Goal: Book appointment/travel/reservation

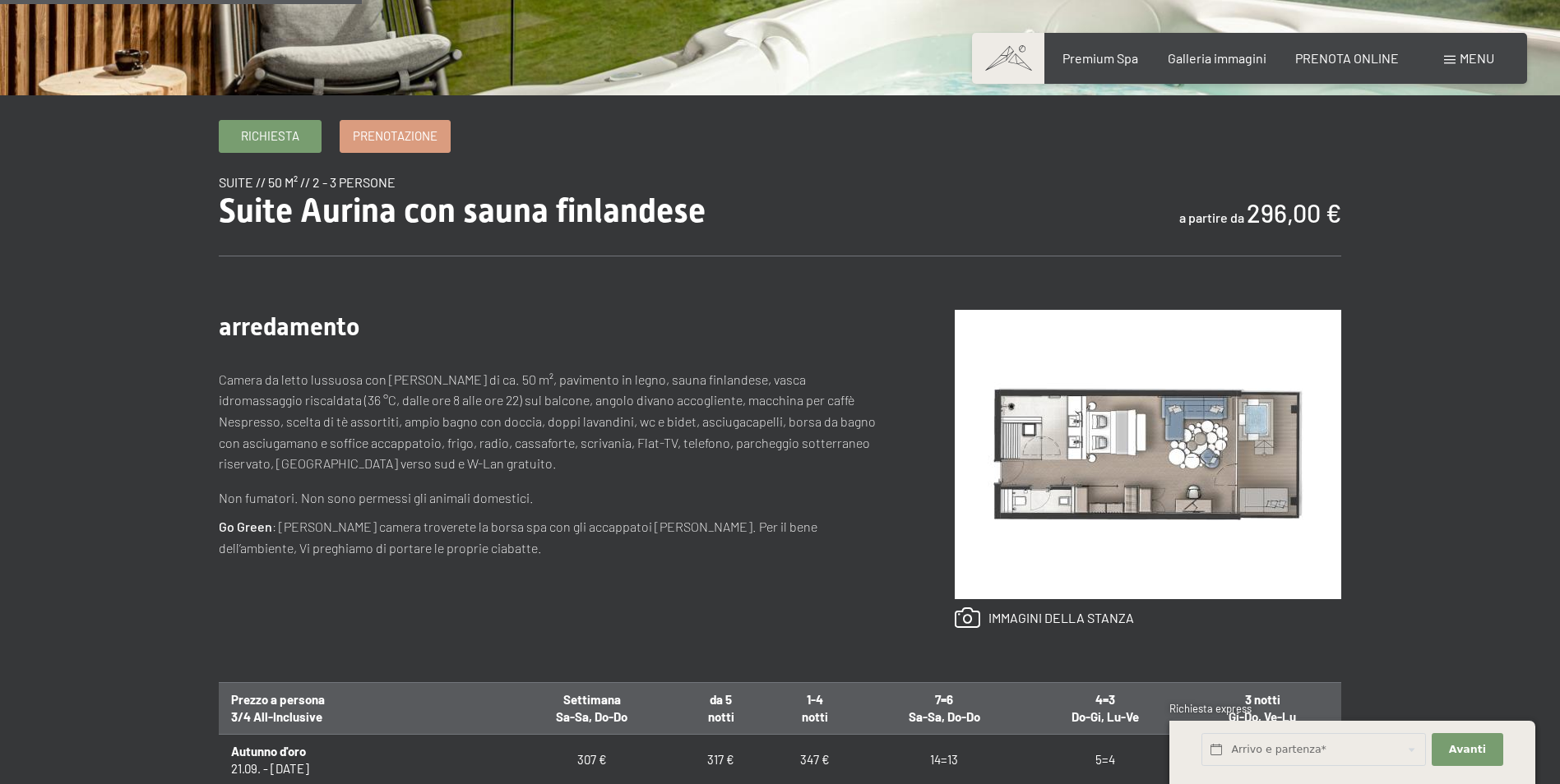
scroll to position [82, 0]
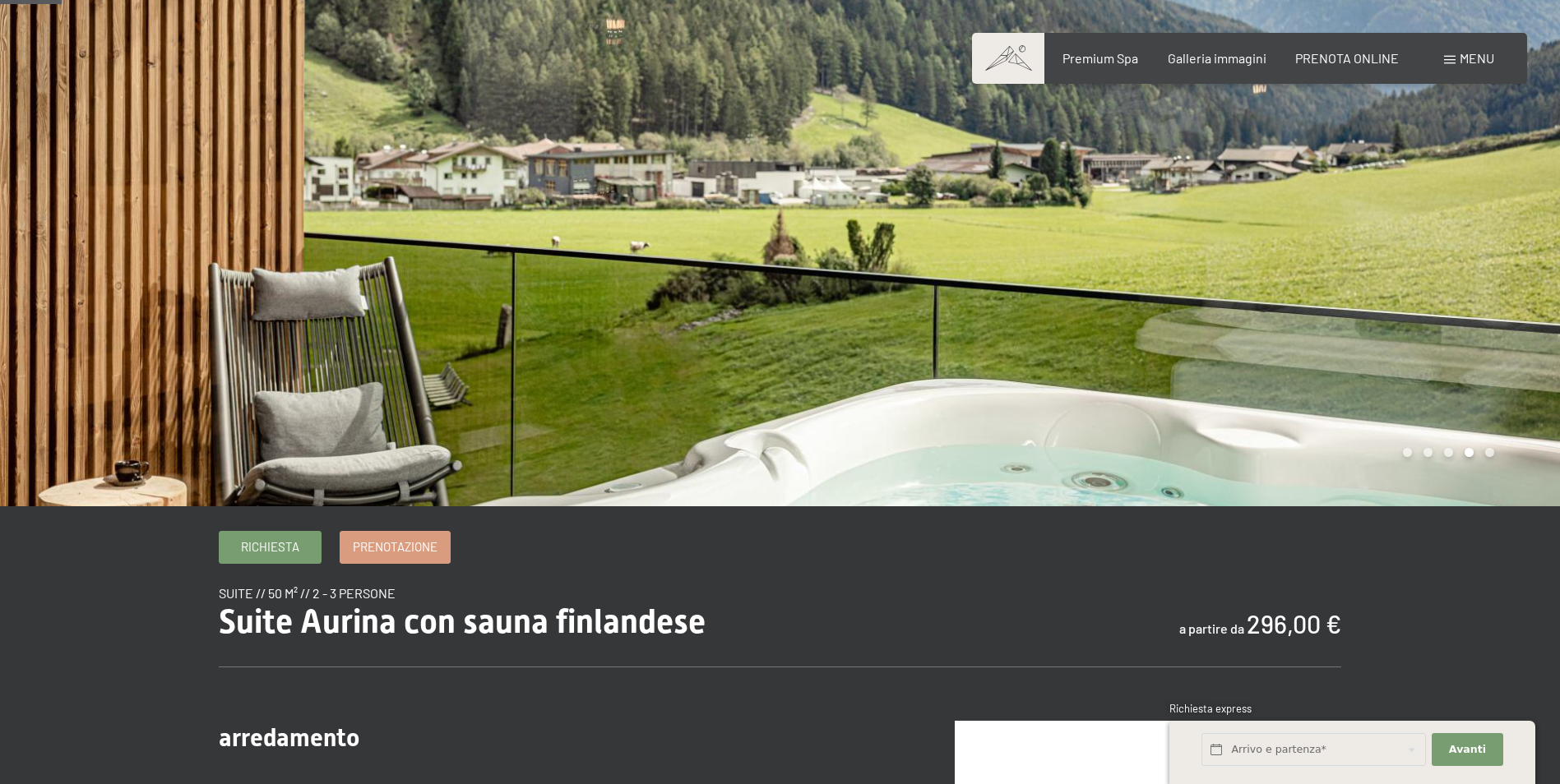
click at [1101, 375] on div at bounding box center [1171, 212] width 781 height 589
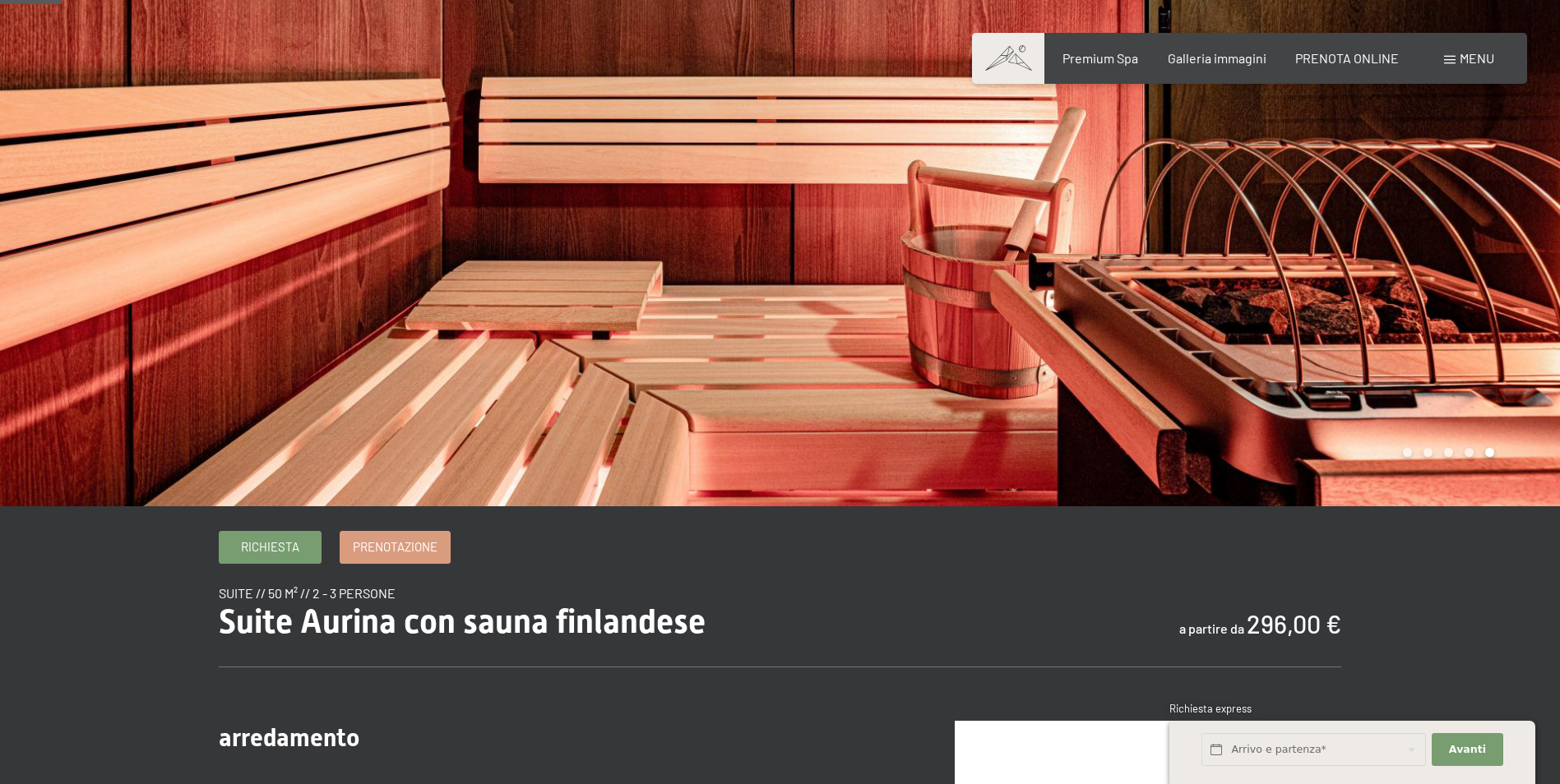
click at [1101, 375] on div at bounding box center [1171, 212] width 781 height 589
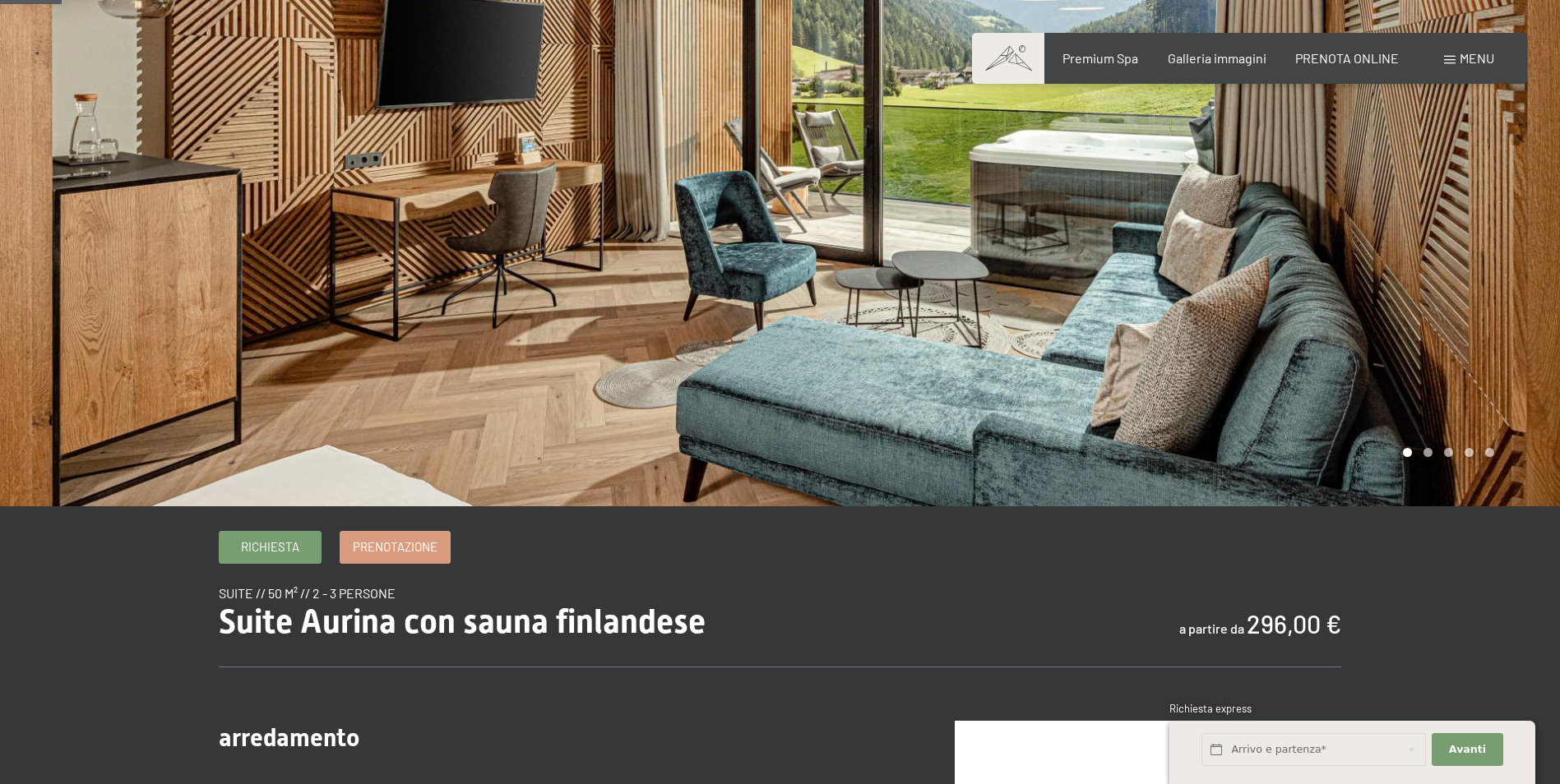
click at [1100, 375] on div at bounding box center [1171, 212] width 781 height 589
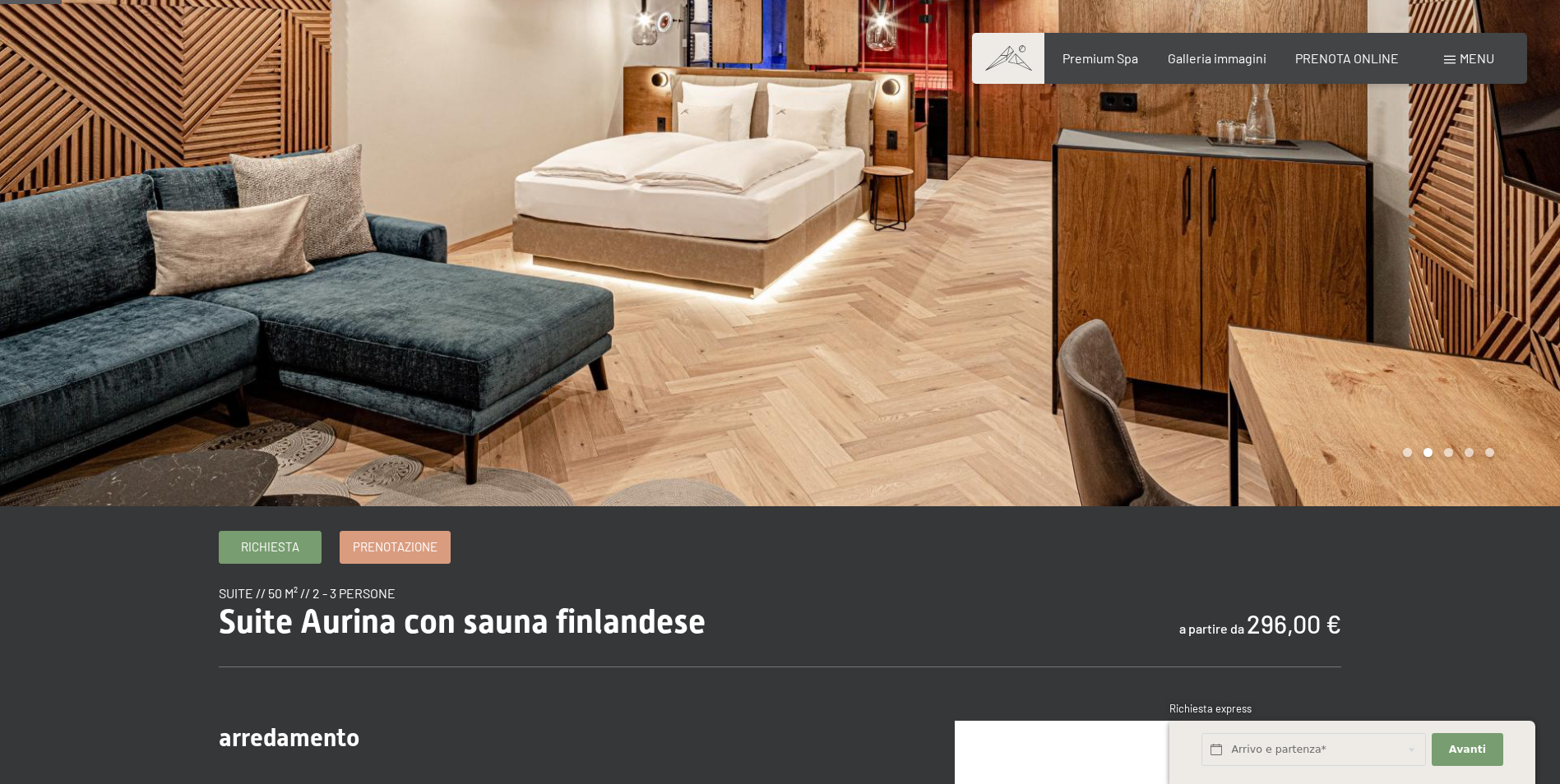
click at [1100, 375] on div at bounding box center [1171, 212] width 781 height 589
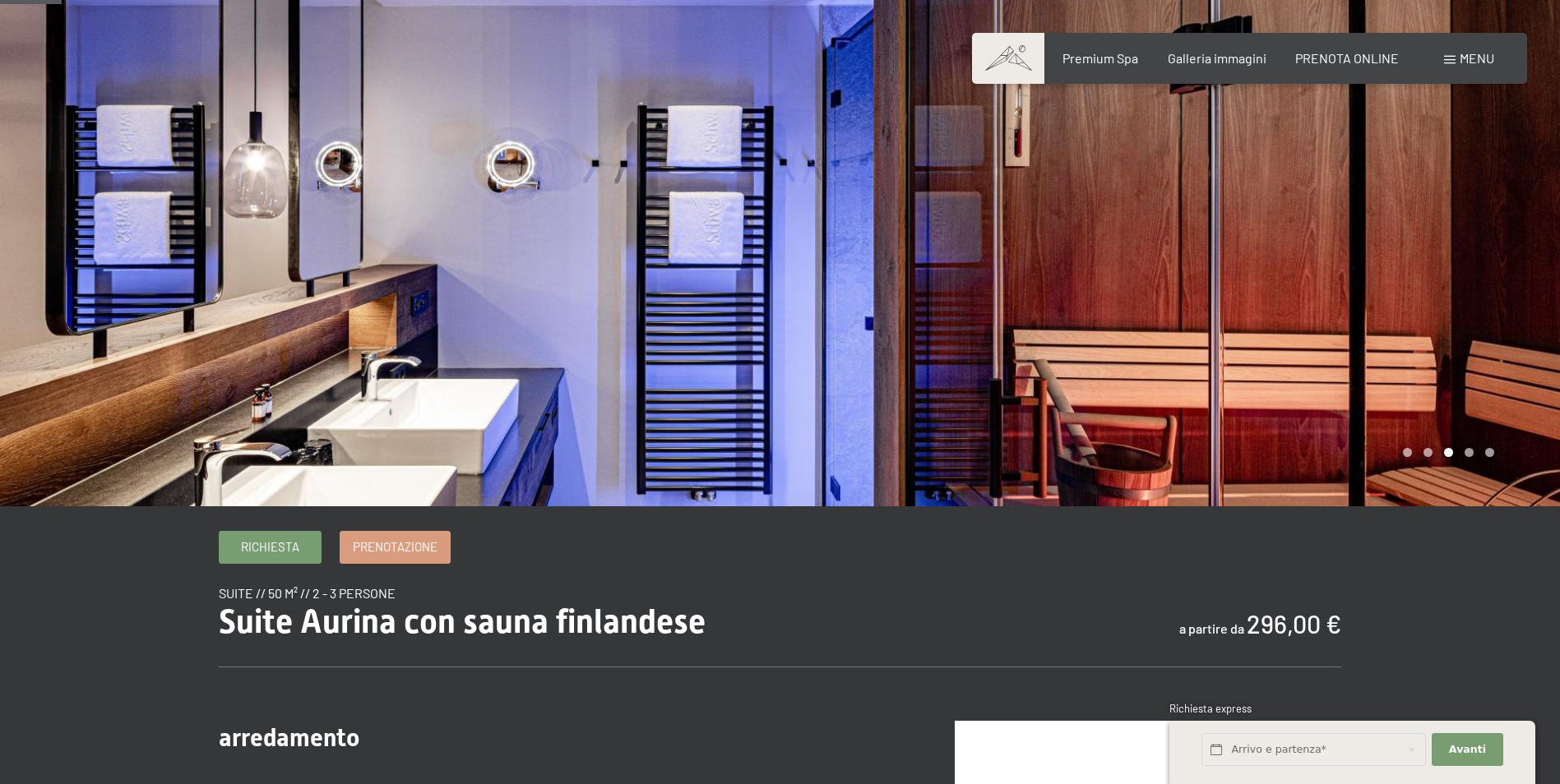
click at [1100, 375] on div at bounding box center [1171, 212] width 781 height 589
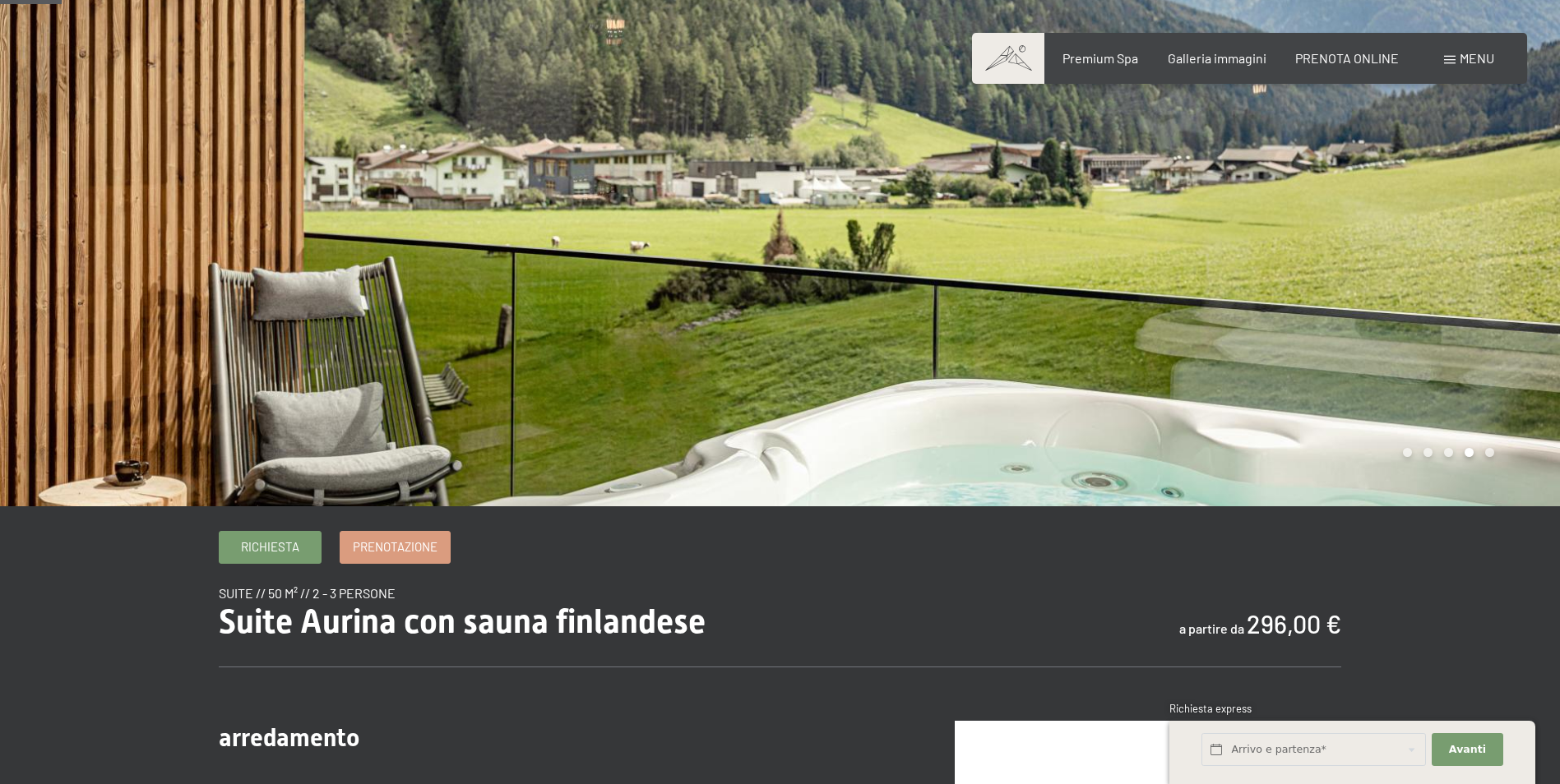
click at [1100, 375] on div at bounding box center [1171, 212] width 781 height 589
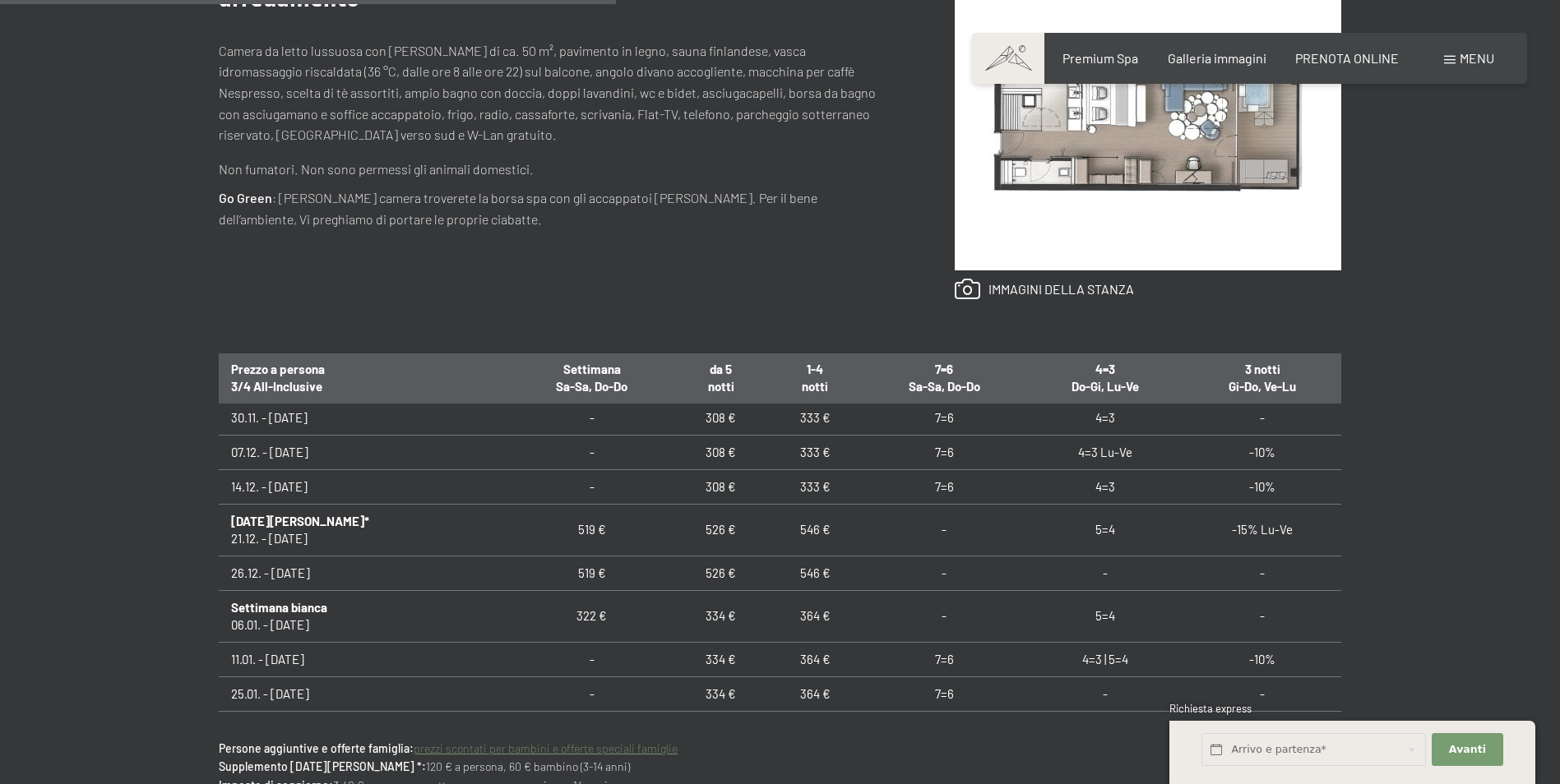
scroll to position [411, 0]
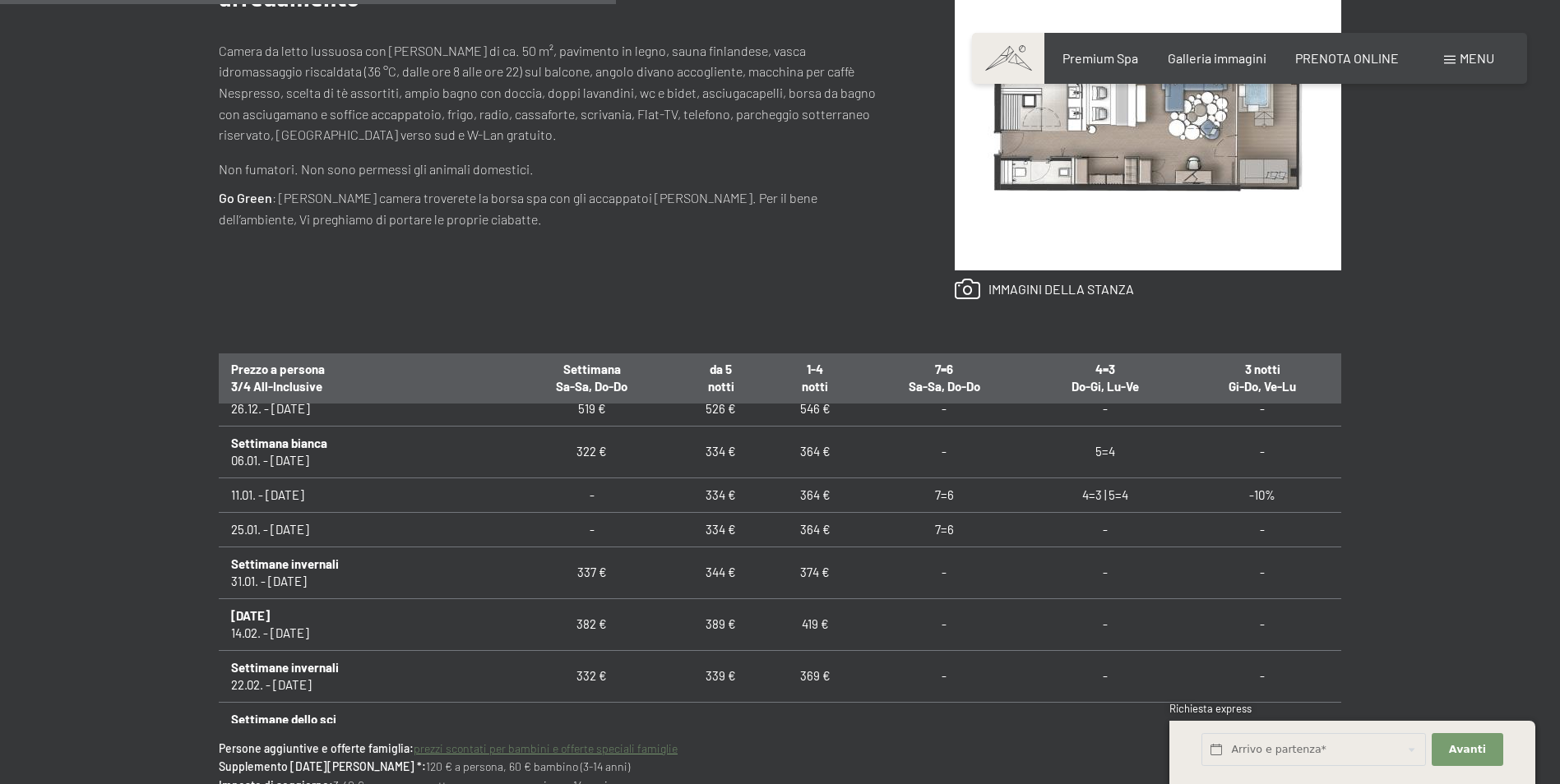
click at [795, 569] on td "374 €" at bounding box center [815, 572] width 94 height 51
click at [324, 563] on b "Settimane invernali" at bounding box center [285, 564] width 108 height 15
click at [807, 570] on td "374 €" at bounding box center [815, 572] width 94 height 51
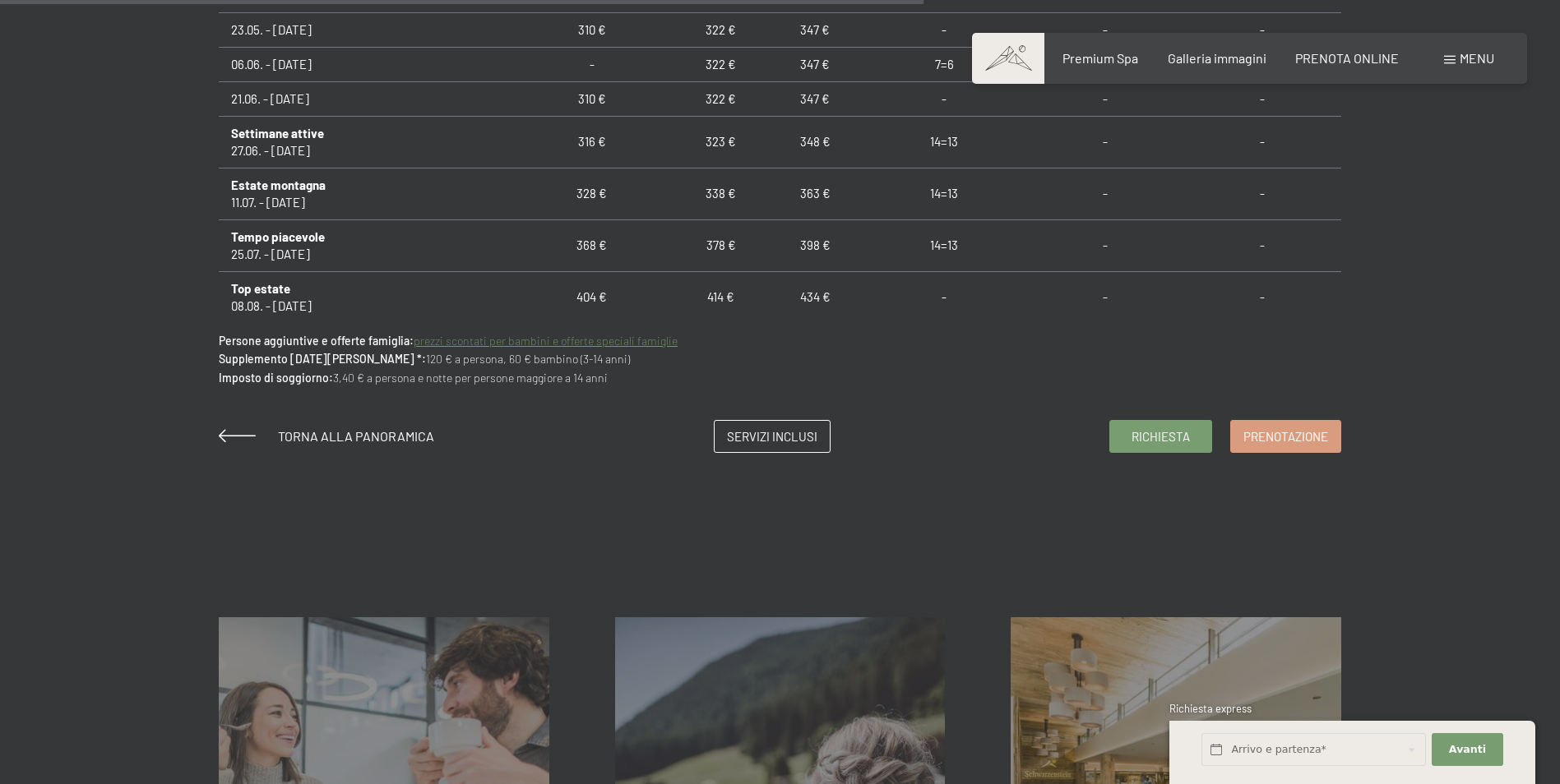
scroll to position [1233, 0]
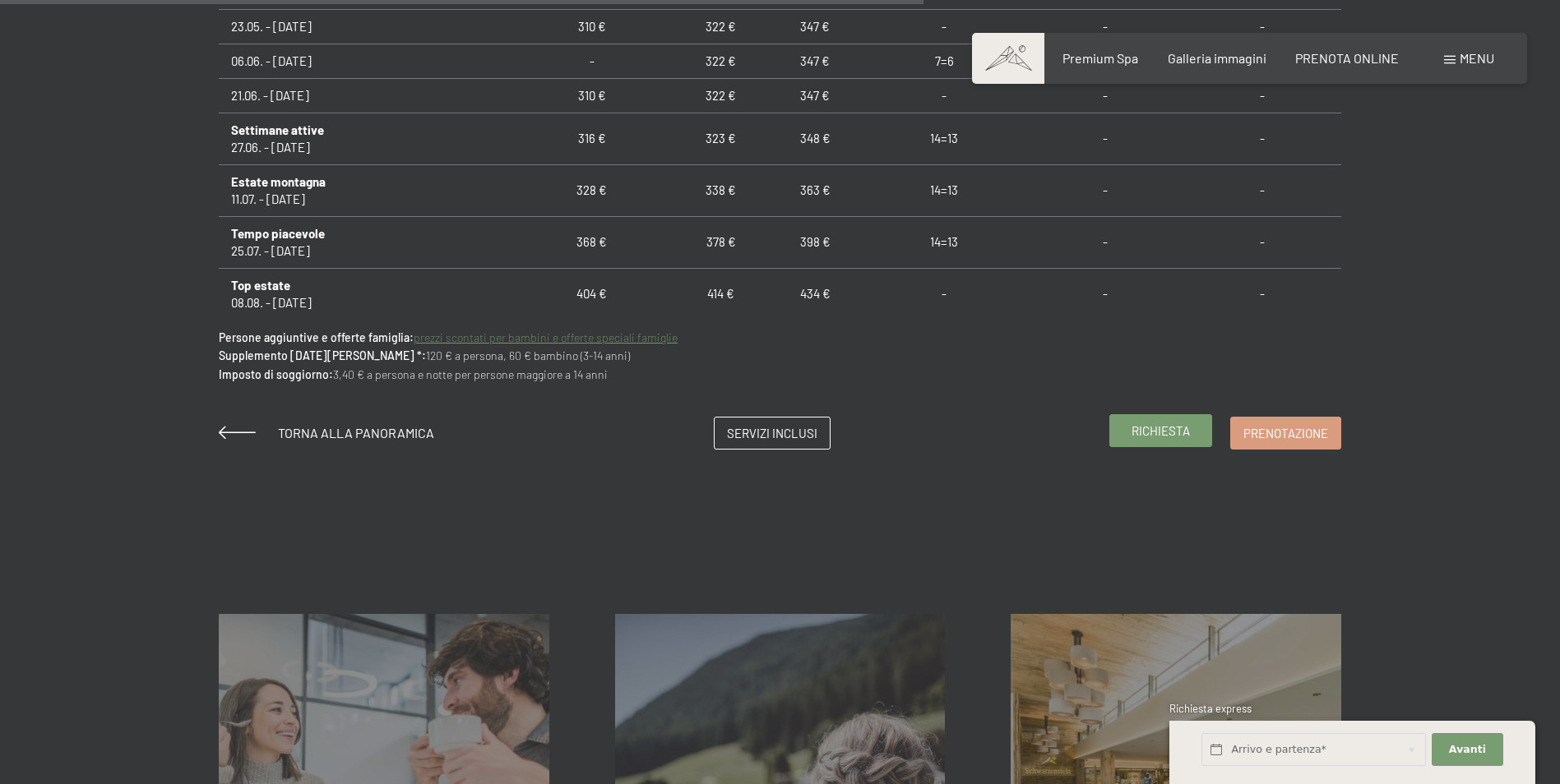
click at [1180, 444] on link "Richiesta" at bounding box center [1161, 431] width 101 height 32
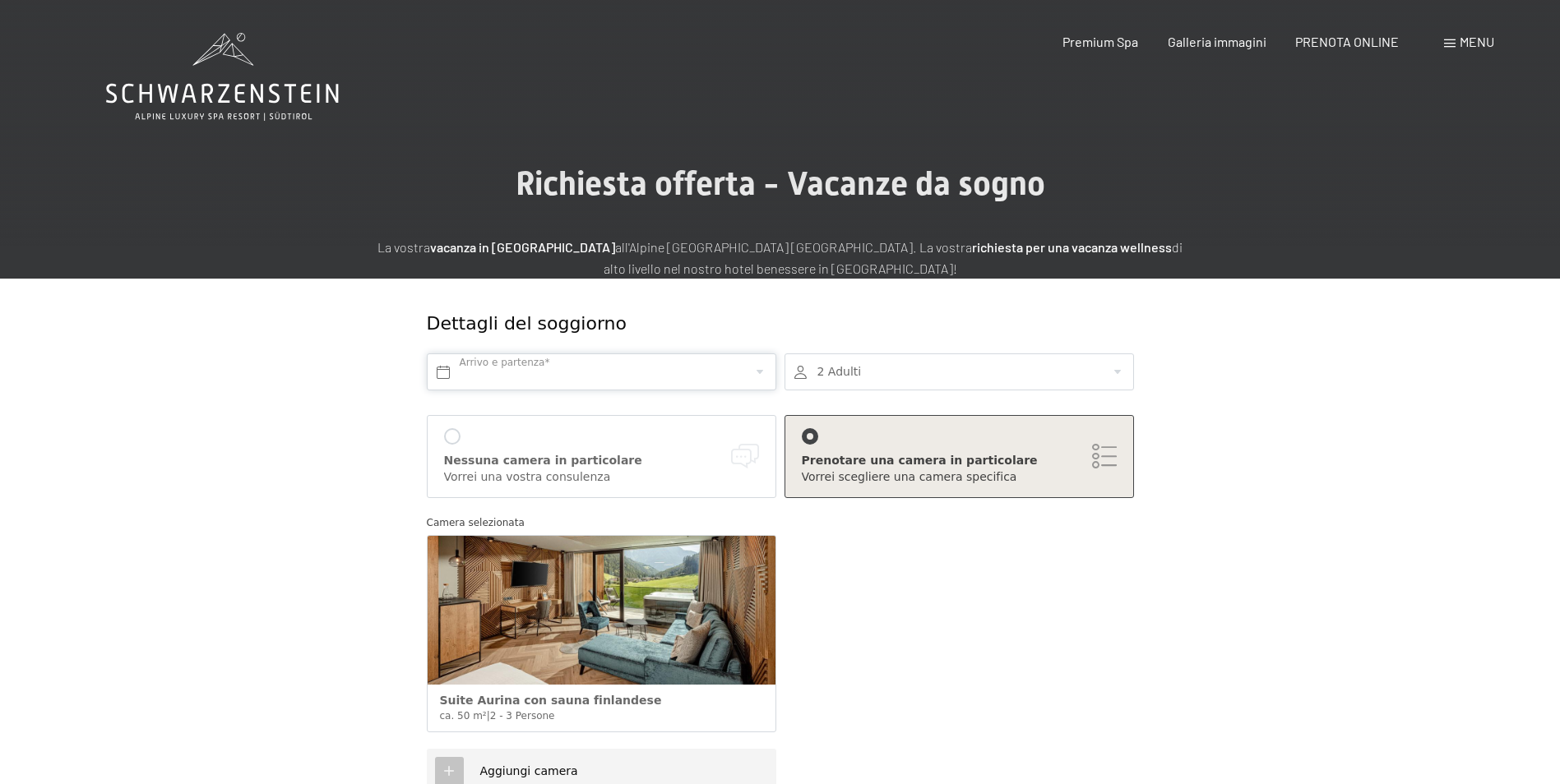
click at [625, 380] on input "text" at bounding box center [601, 372] width 350 height 37
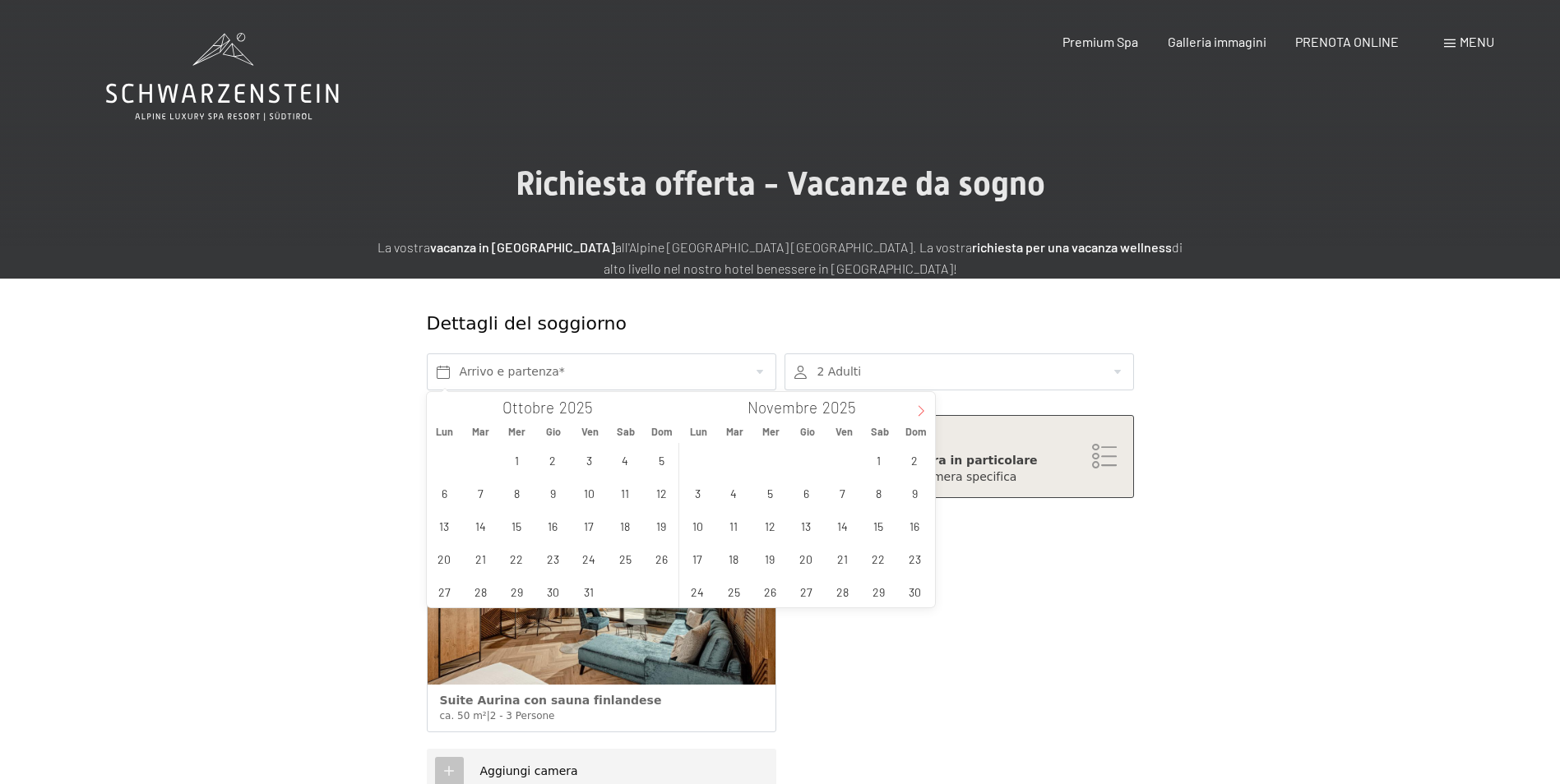
click at [914, 406] on span at bounding box center [921, 406] width 28 height 28
type input "2026"
click at [914, 406] on span at bounding box center [921, 406] width 28 height 28
type input "2026"
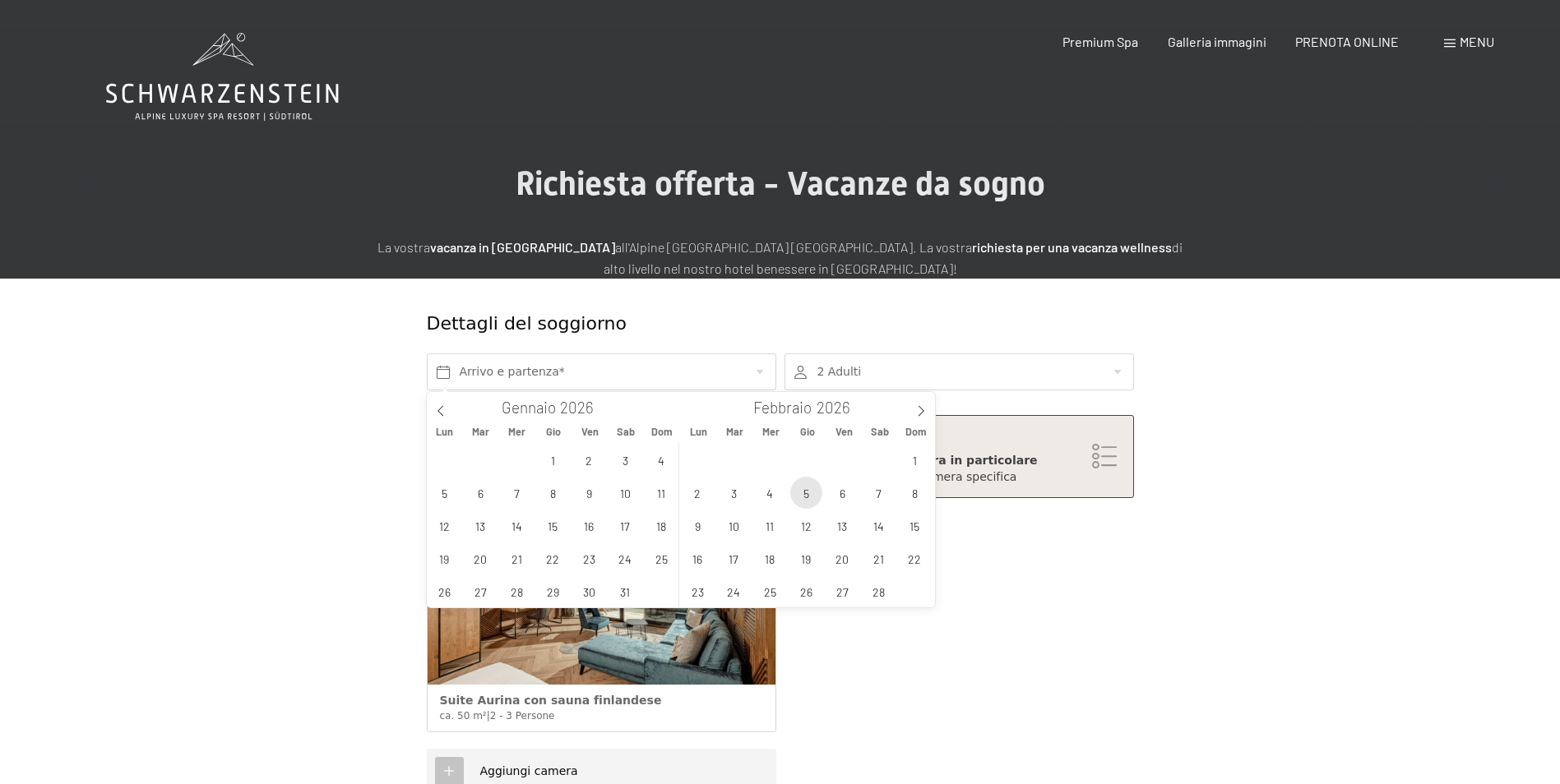
click at [807, 492] on span "5" at bounding box center [806, 492] width 32 height 32
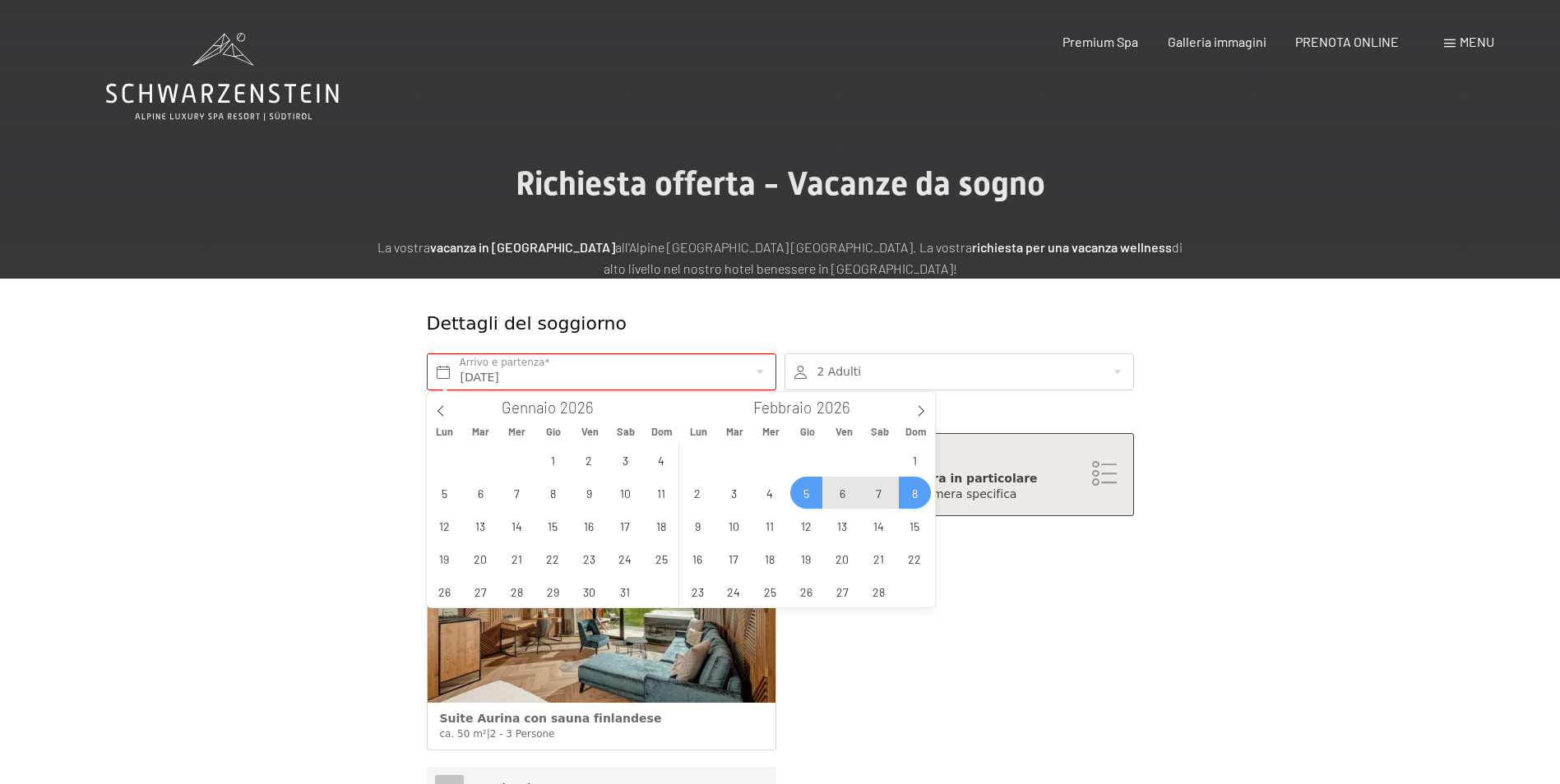
click at [916, 499] on span "8" at bounding box center [915, 492] width 32 height 32
type input "[DATE] - [DATE]"
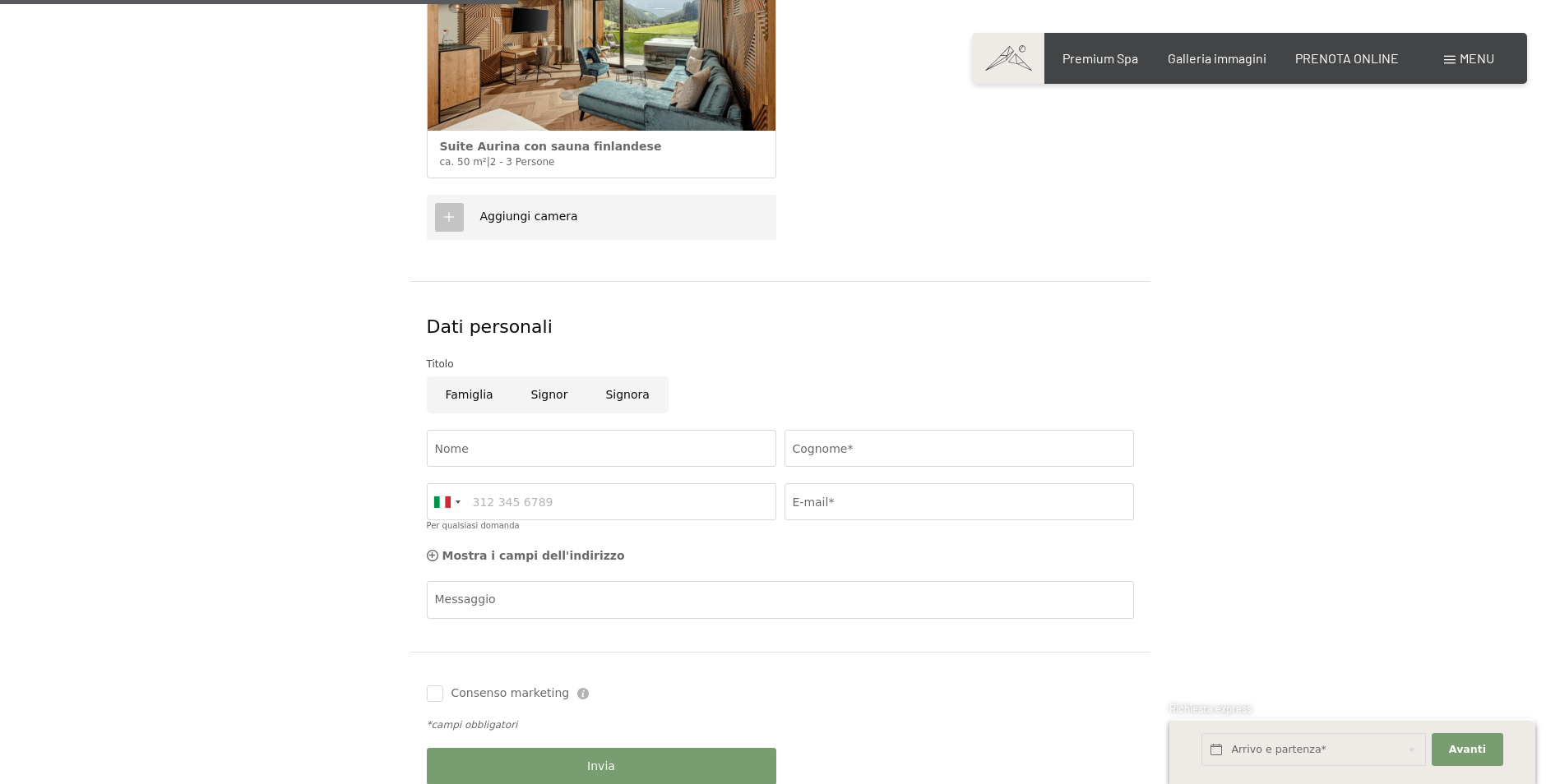
scroll to position [576, 0]
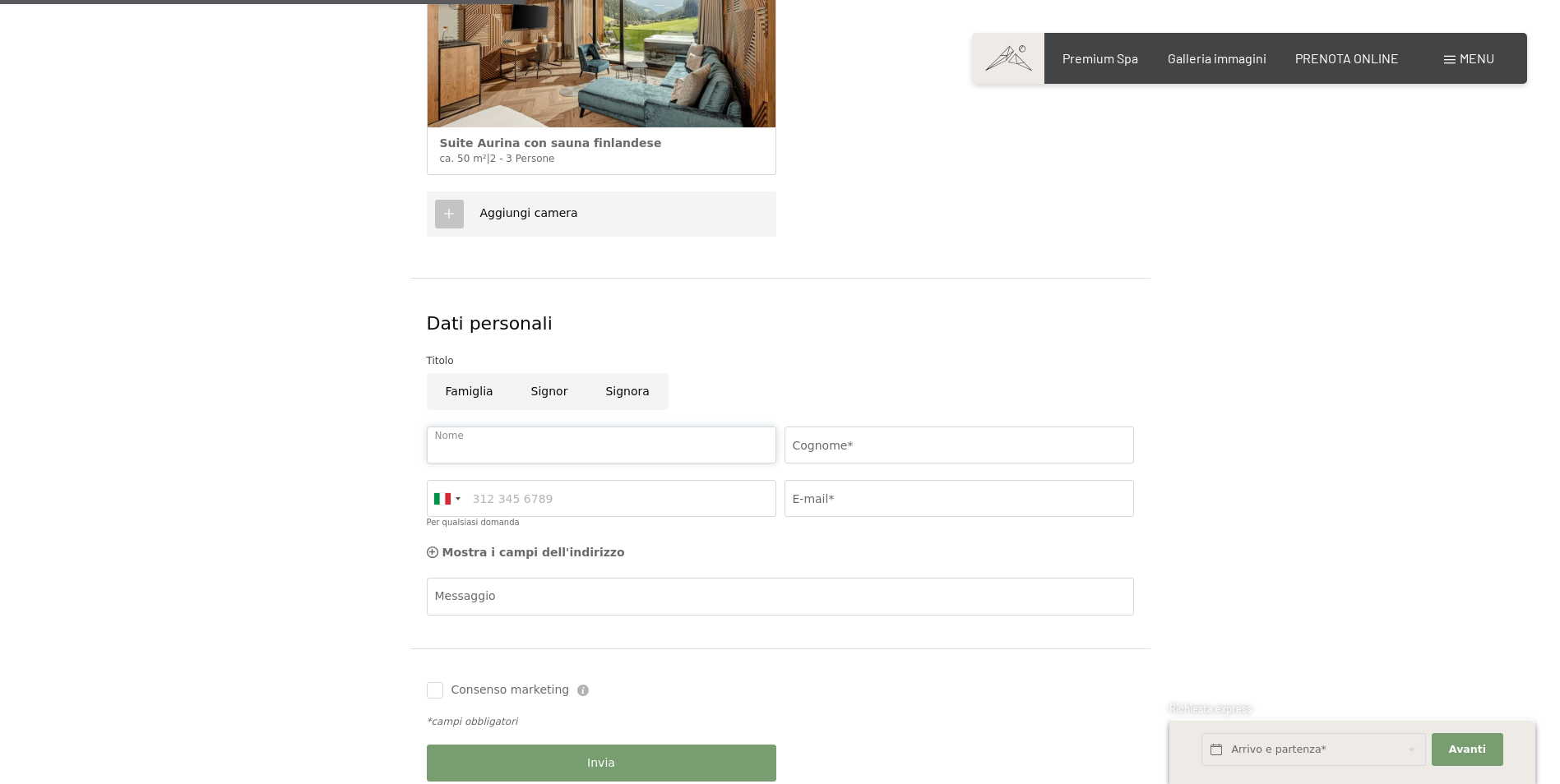
click at [547, 443] on input "Nome" at bounding box center [601, 445] width 350 height 37
type input "[PERSON_NAME]"
type input "3355439807"
type input "[PERSON_NAME][EMAIL_ADDRESS][DOMAIN_NAME]"
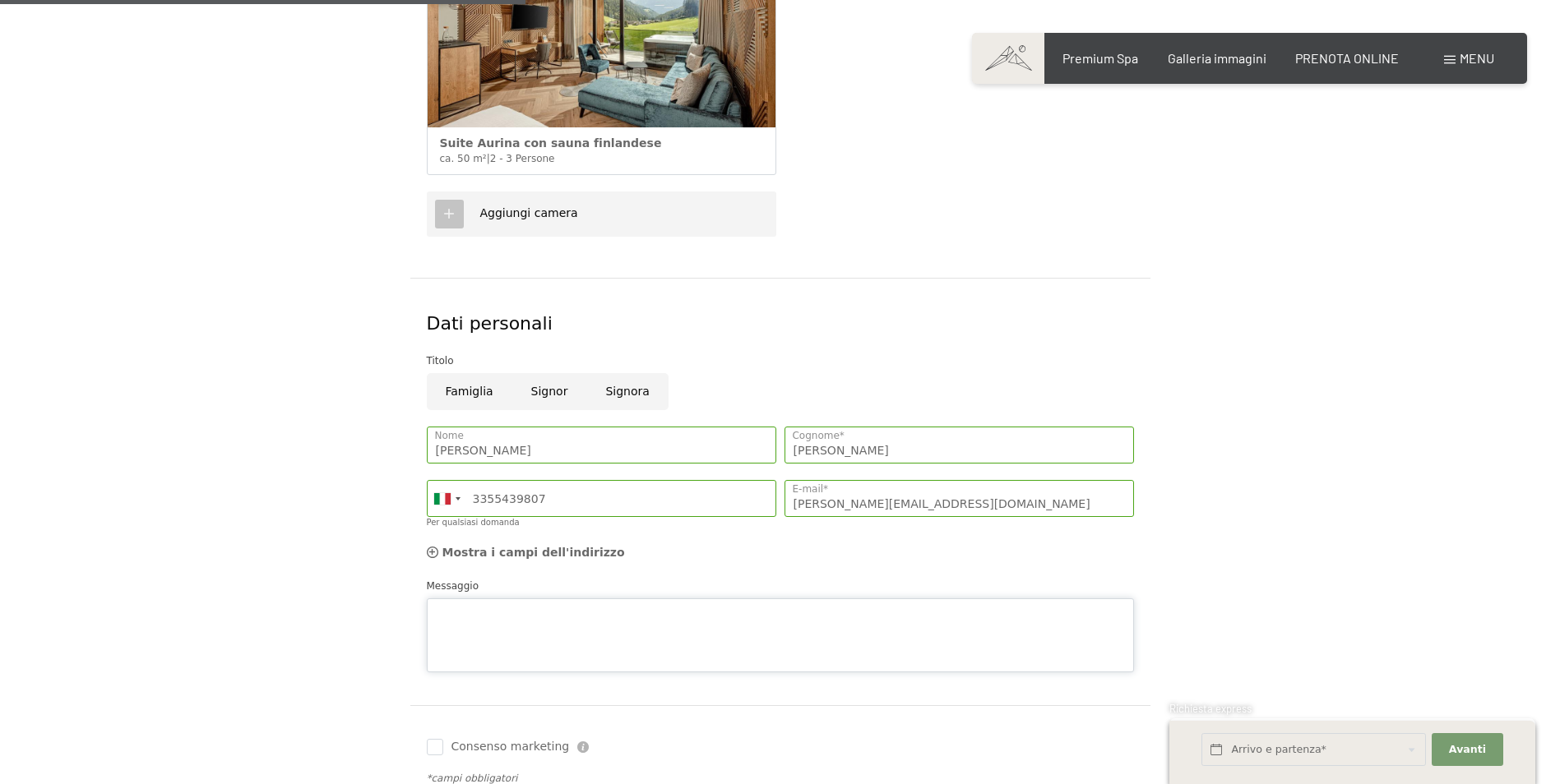
click at [624, 590] on div "Messaggio" at bounding box center [780, 625] width 707 height 95
click at [579, 609] on textarea "mi piacerebbe esser nuovamante vostro opsite" at bounding box center [780, 635] width 707 height 74
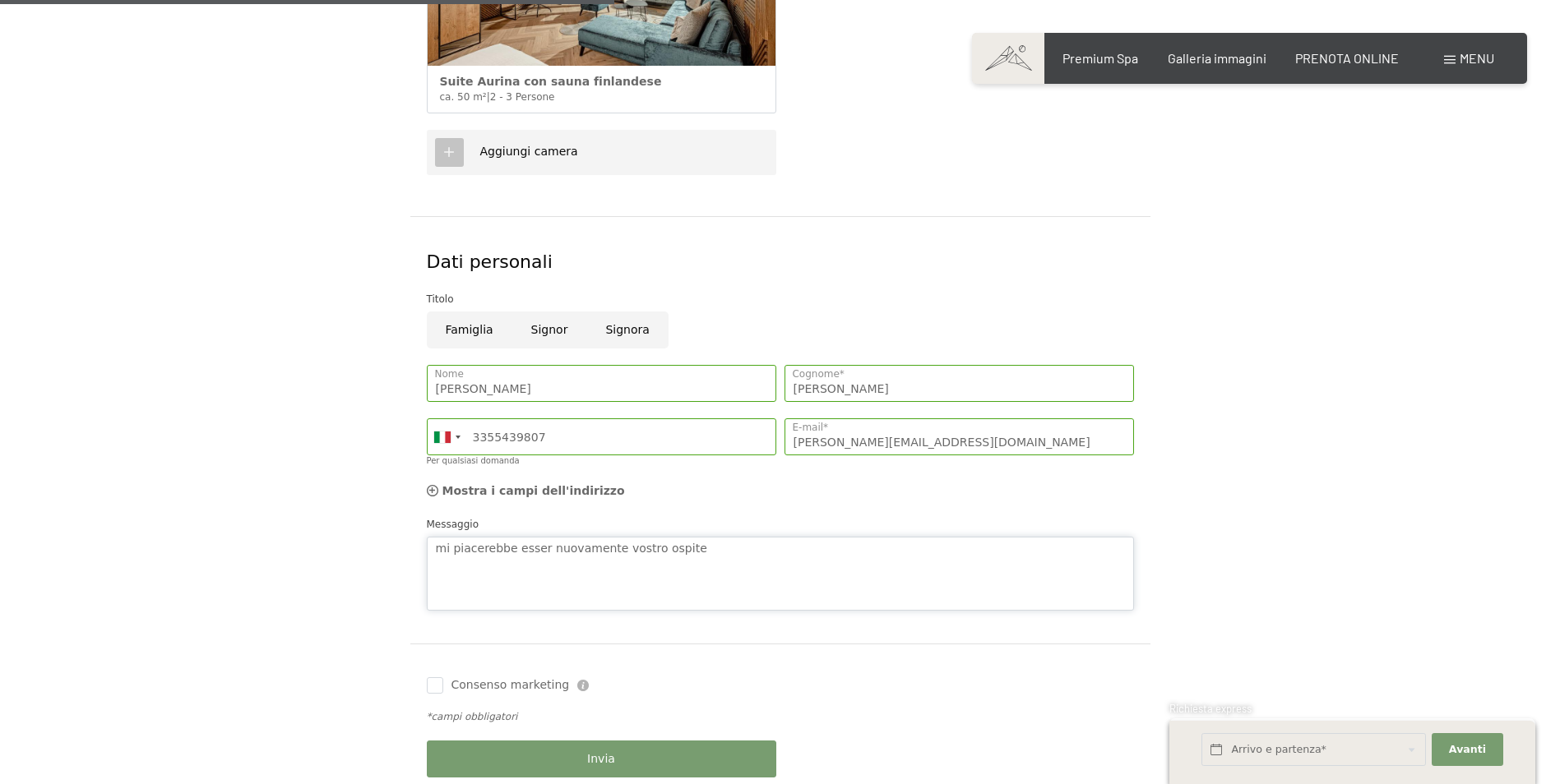
scroll to position [740, 0]
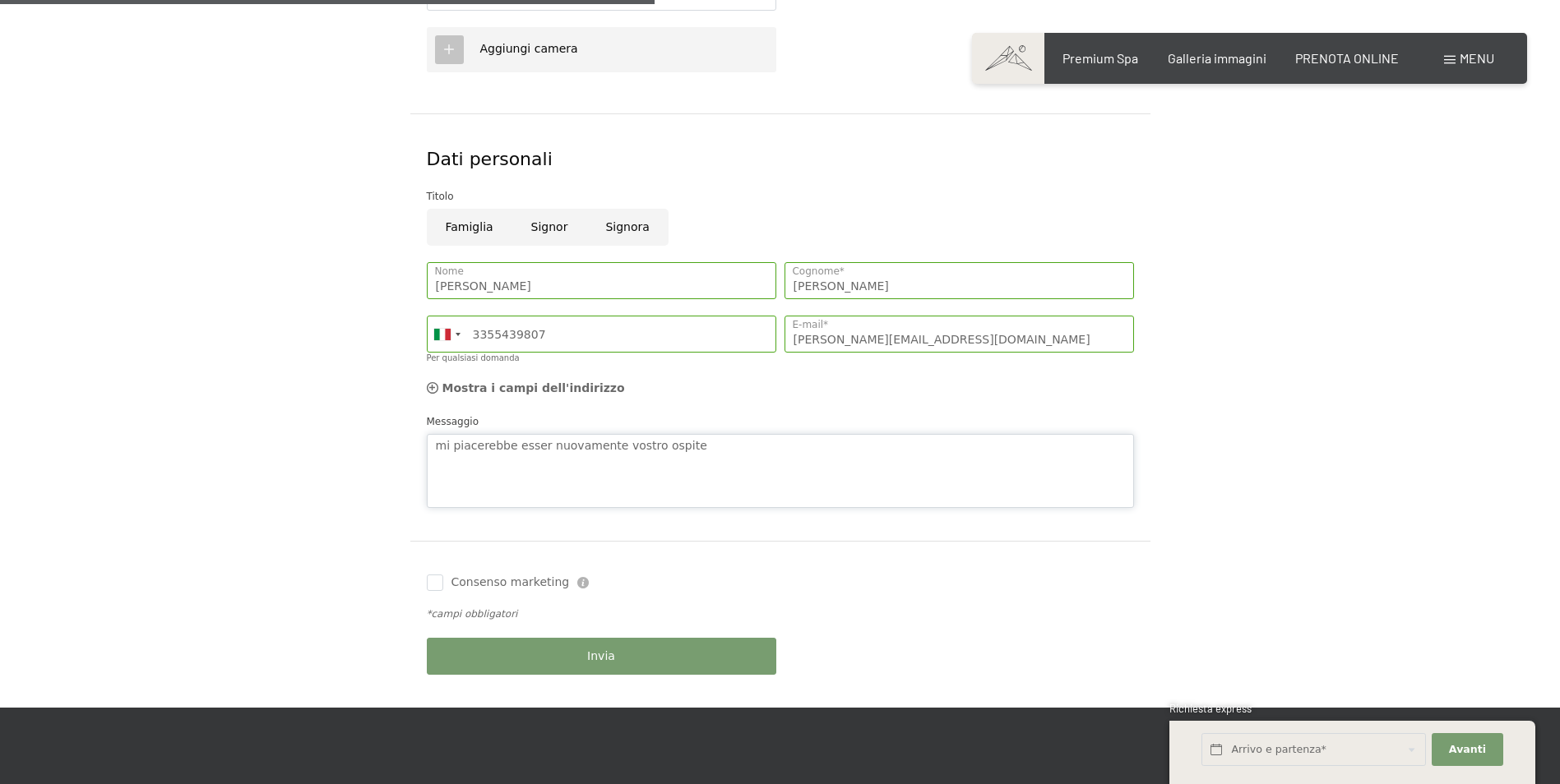
type textarea "mi piacerebbe esser nuovamente vostro ospite"
drag, startPoint x: 685, startPoint y: 657, endPoint x: 1572, endPoint y: 570, distance: 891.3
click at [686, 657] on div "Invia" at bounding box center [601, 656] width 358 height 53
click at [586, 658] on button "Invia" at bounding box center [601, 656] width 350 height 37
